Goal: Transaction & Acquisition: Purchase product/service

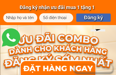
click at [41, 68] on div at bounding box center [58, 67] width 70 height 17
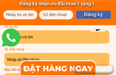
scroll to position [3139, 0]
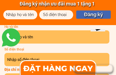
click at [20, 15] on input "text" at bounding box center [20, 14] width 31 height 9
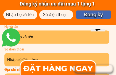
click at [21, 14] on input "text" at bounding box center [20, 14] width 31 height 9
click at [15, 14] on input "text" at bounding box center [20, 14] width 31 height 9
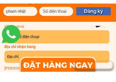
scroll to position [3158, 0]
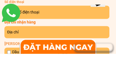
type input "pham nhật"
click at [22, 30] on link at bounding box center [11, 41] width 22 height 22
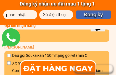
click at [51, 16] on input "tel" at bounding box center [56, 14] width 31 height 9
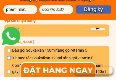
type input "0903708287"
click at [95, 10] on p "Đăng ký" at bounding box center [93, 14] width 35 height 8
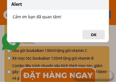
click at [8, 57] on div "Alert Cảm ơn bạn đã quan tâm! OK" at bounding box center [58, 41] width 116 height 82
click at [9, 56] on div "Alert Cảm ơn bạn đã quan tâm! OK" at bounding box center [58, 41] width 116 height 82
click at [9, 57] on div "Alert Cảm ơn bạn đã quan tâm! OK" at bounding box center [58, 41] width 116 height 82
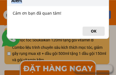
click at [93, 33] on button "OK" at bounding box center [94, 31] width 22 height 9
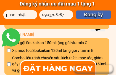
click at [9, 49] on input "checkbox" at bounding box center [9, 51] width 4 height 4
checkbox input "true"
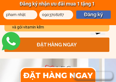
scroll to position [3246, 0]
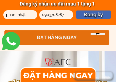
click at [68, 39] on p "ĐẶT HÀNG NGAY" at bounding box center [56, 37] width 105 height 14
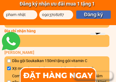
scroll to position [3177, 0]
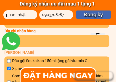
click at [44, 31] on p "Địa chỉ nhận hàng" at bounding box center [56, 31] width 105 height 6
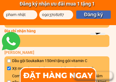
click at [40, 31] on p "Địa chỉ nhận hàng" at bounding box center [56, 31] width 105 height 6
click at [23, 32] on span "Địa chỉ nhận hàng" at bounding box center [19, 31] width 31 height 4
click at [9, 37] on link at bounding box center [11, 41] width 22 height 22
click at [10, 38] on link at bounding box center [11, 41] width 22 height 22
click at [11, 38] on link at bounding box center [11, 41] width 22 height 22
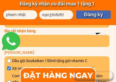
click at [42, 31] on p "Địa chỉ nhận hàng" at bounding box center [56, 31] width 105 height 6
click at [43, 30] on p "Địa chỉ nhận hàng" at bounding box center [56, 31] width 105 height 6
click at [44, 30] on p "Địa chỉ nhận hàng" at bounding box center [56, 31] width 105 height 6
click at [43, 28] on p "Địa chỉ nhận hàng" at bounding box center [56, 31] width 105 height 6
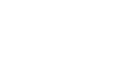
scroll to position [3672, 0]
